Goal: Information Seeking & Learning: Learn about a topic

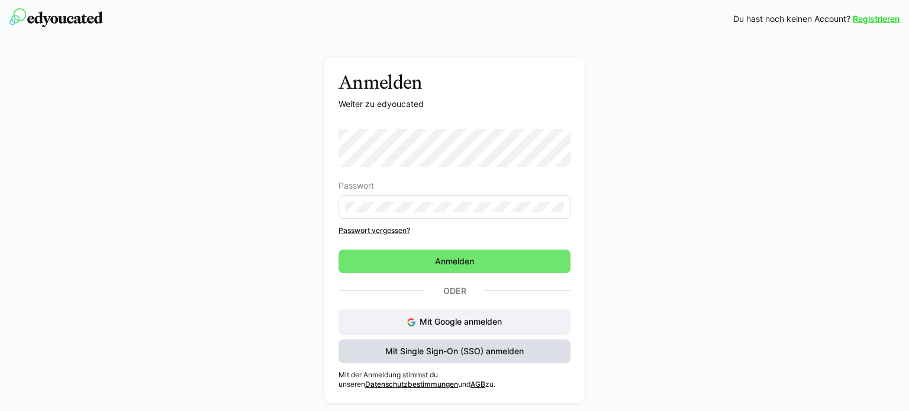
click at [431, 352] on span "Mit Single Sign-On (SSO) anmelden" at bounding box center [454, 352] width 142 height 12
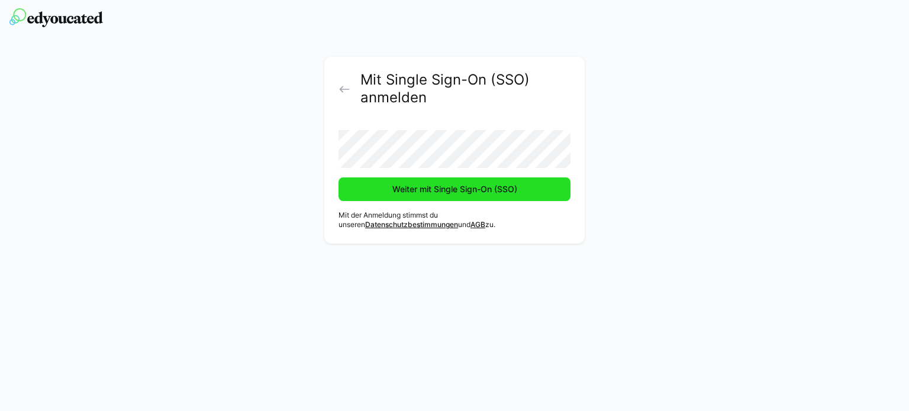
click at [424, 186] on span "Weiter mit Single Sign-On (SSO)" at bounding box center [454, 189] width 128 height 12
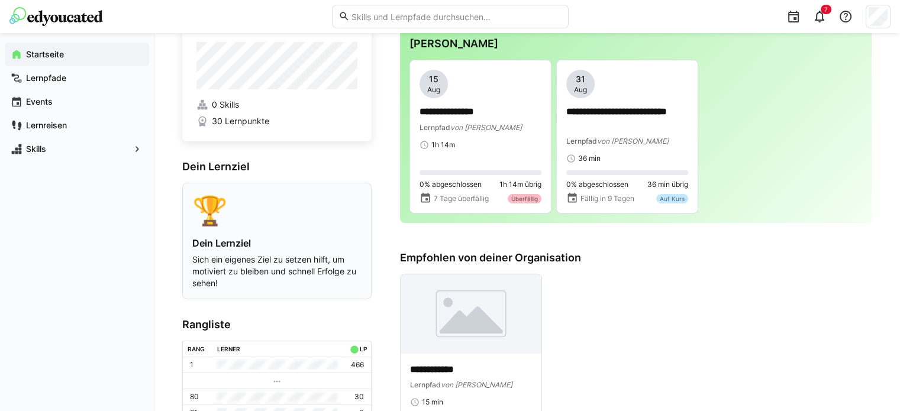
scroll to position [18, 0]
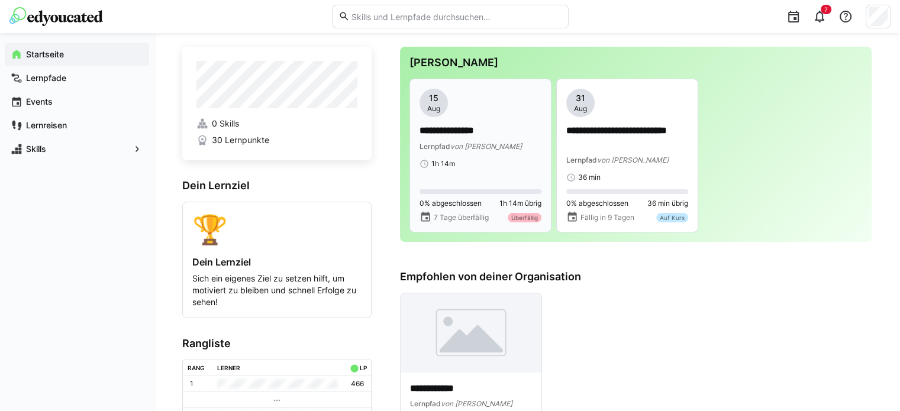
click at [469, 142] on span "von [PERSON_NAME]" at bounding box center [486, 146] width 72 height 9
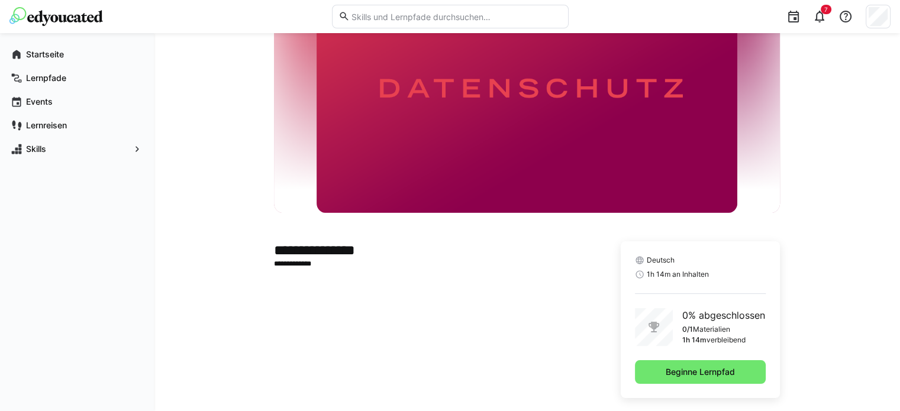
scroll to position [100, 0]
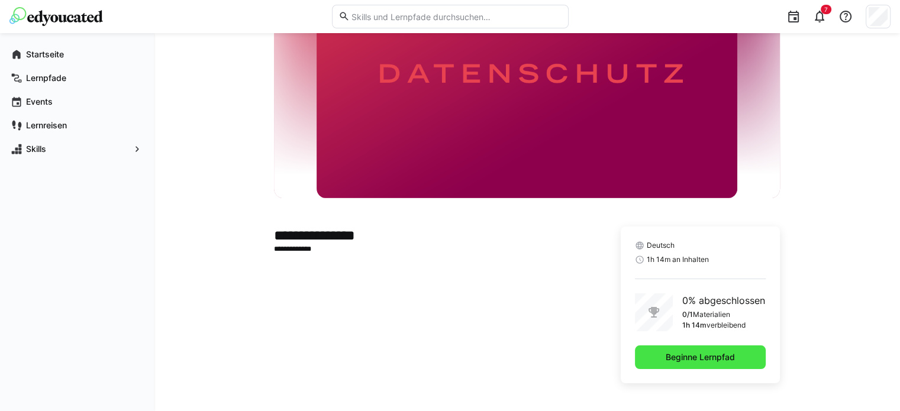
click at [656, 361] on span "Beginne Lernpfad" at bounding box center [700, 358] width 131 height 24
